Goal: Download file/media

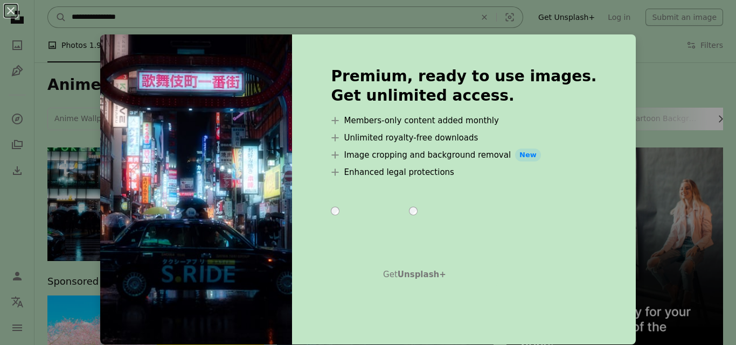
click at [424, 56] on div "A photo Photos 1.9k Pen Tool Illustrations 684 A stack of folders Collections 1…" at bounding box center [384, 45] width 675 height 34
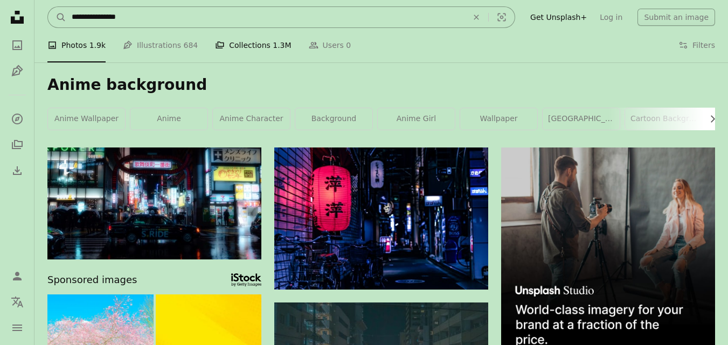
click at [215, 41] on icon "A stack of folders" at bounding box center [220, 45] width 10 height 10
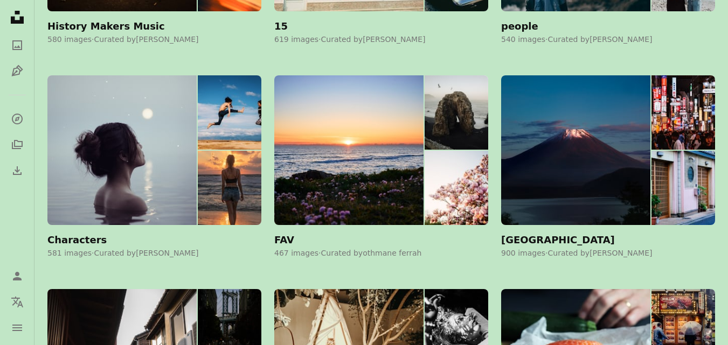
scroll to position [1067, 0]
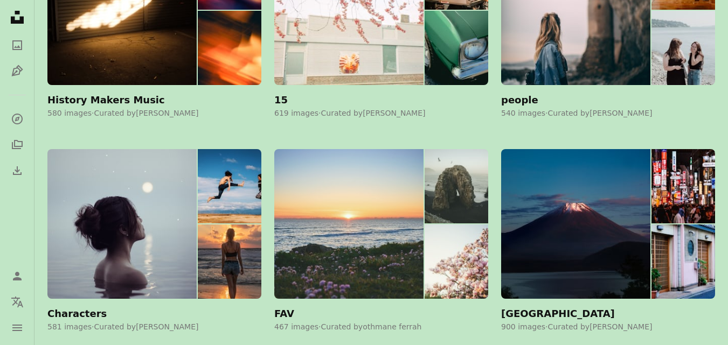
click at [397, 277] on img at bounding box center [348, 224] width 149 height 150
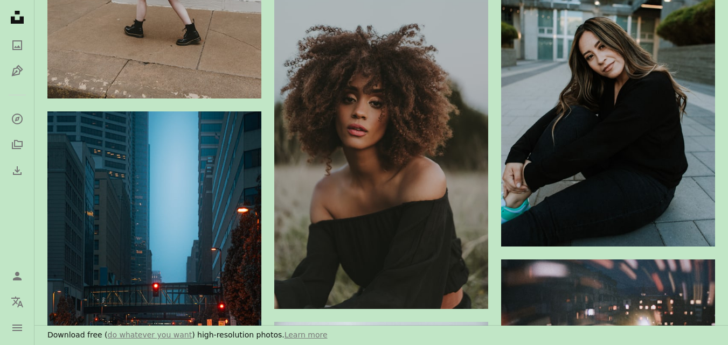
scroll to position [1780, 0]
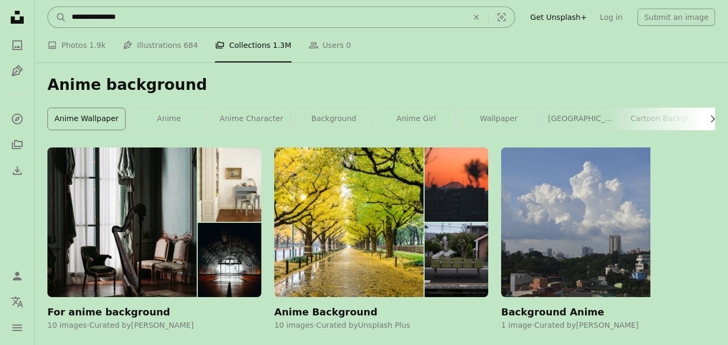
click at [92, 114] on link "anime wallpaper" at bounding box center [86, 119] width 77 height 22
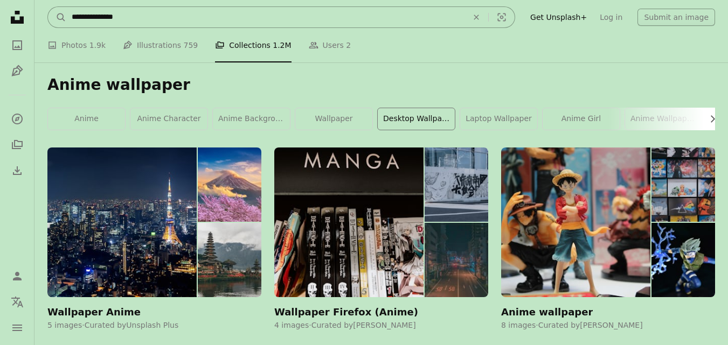
click at [439, 115] on link "desktop wallpaper" at bounding box center [416, 119] width 77 height 22
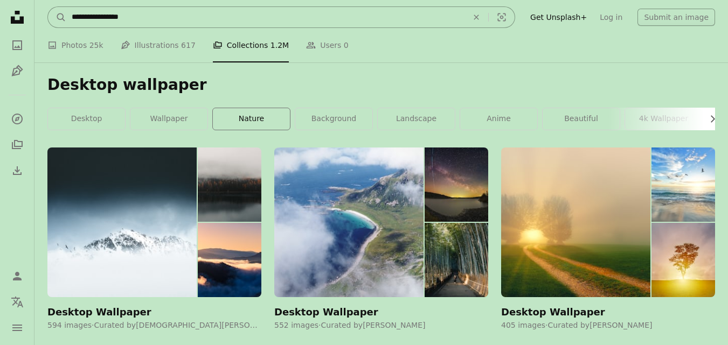
click at [256, 119] on link "nature" at bounding box center [251, 119] width 77 height 22
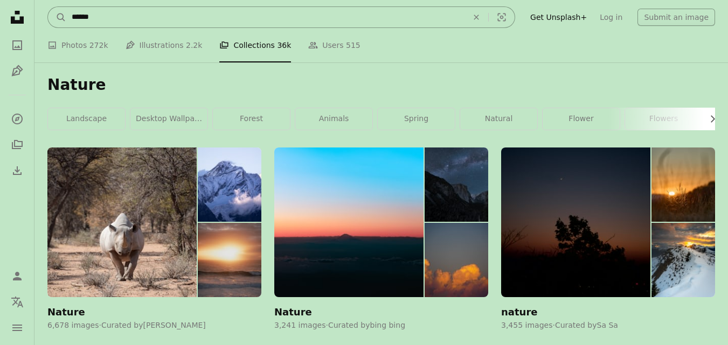
scroll to position [179, 0]
